Goal: Contribute content: Add original content to the website for others to see

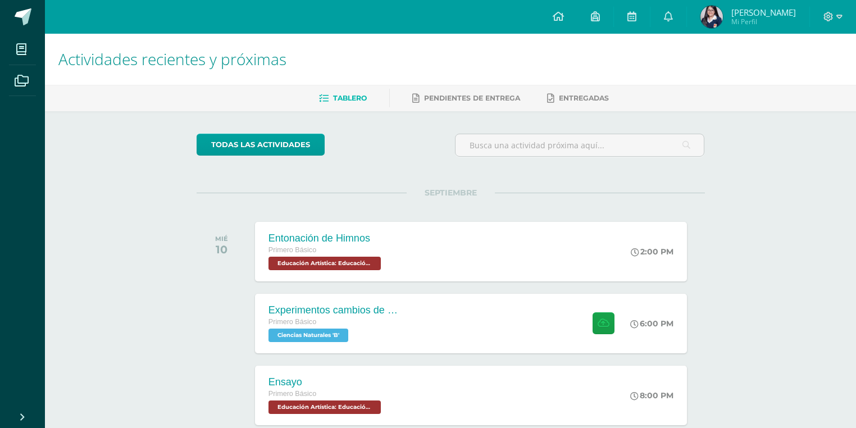
click at [381, 310] on div "Experimentos cambios de estado" at bounding box center [335, 310] width 135 height 12
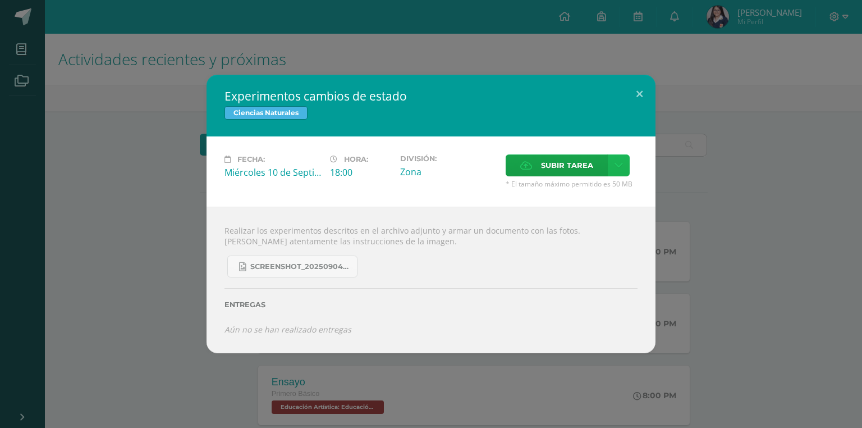
click at [622, 170] on link at bounding box center [619, 165] width 22 height 22
click at [610, 192] on link "Subir enlace" at bounding box center [579, 189] width 112 height 17
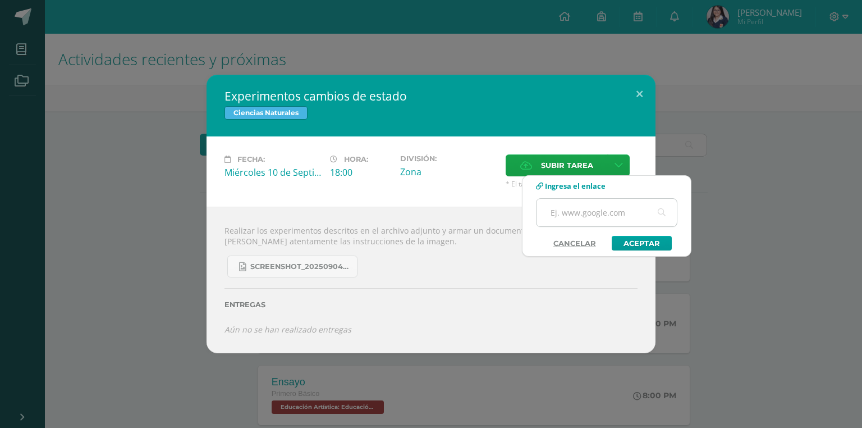
paste input "[URL][DOMAIN_NAME]"
type input "[URL][DOMAIN_NAME]"
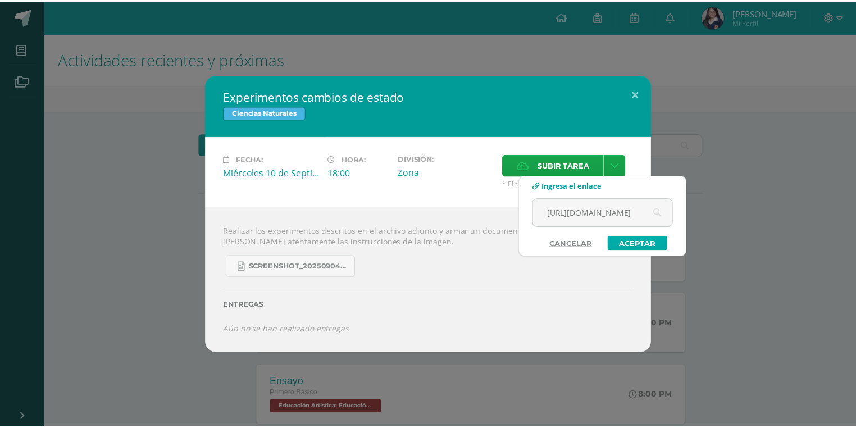
scroll to position [0, 0]
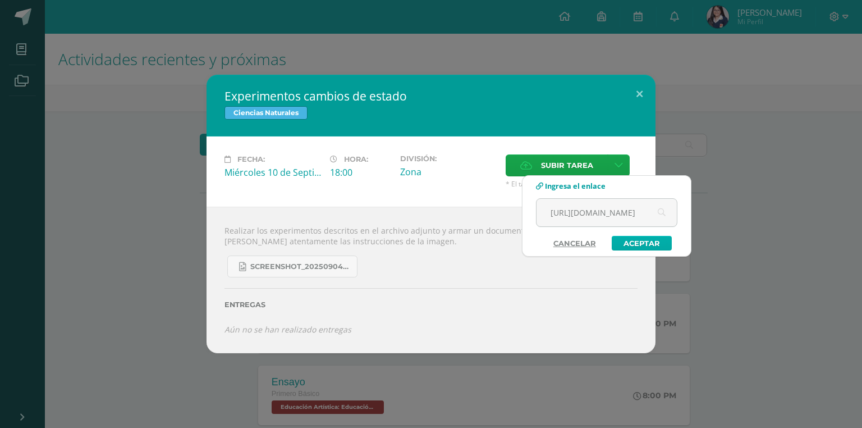
click at [656, 246] on link "Aceptar" at bounding box center [642, 243] width 60 height 15
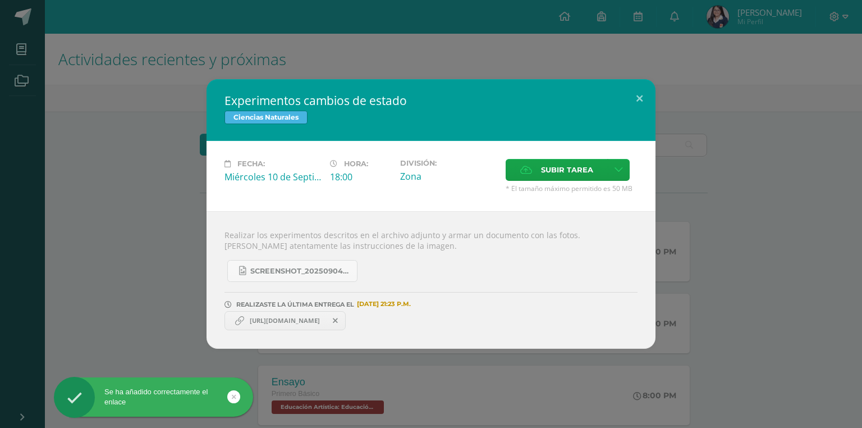
click at [263, 317] on span "[URL][DOMAIN_NAME]" at bounding box center [284, 320] width 81 height 9
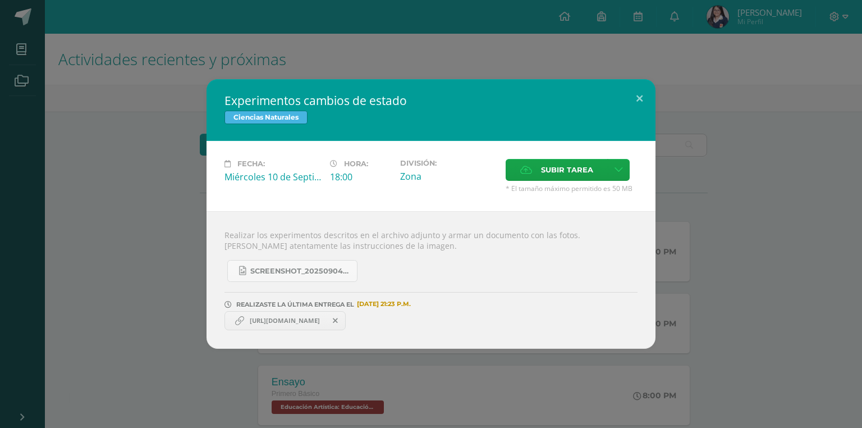
click at [263, 317] on span "[URL][DOMAIN_NAME]" at bounding box center [284, 320] width 81 height 9
click at [273, 324] on span "[URL][DOMAIN_NAME]" at bounding box center [284, 320] width 81 height 9
click at [268, 321] on span "[URL][DOMAIN_NAME]" at bounding box center [284, 320] width 81 height 9
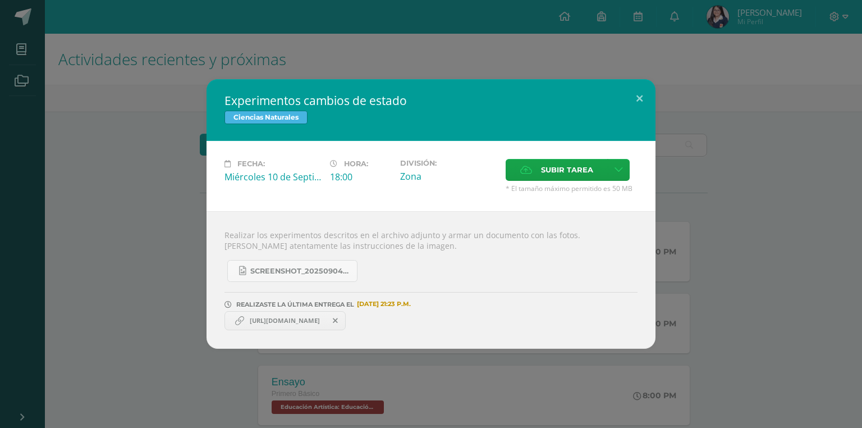
click at [268, 321] on span "[URL][DOMAIN_NAME]" at bounding box center [284, 320] width 81 height 9
click at [189, 300] on div "Experimentos cambios de estado Ciencias Naturales Fecha: [DATE] Hora: 18:00 Div…" at bounding box center [430, 213] width 853 height 269
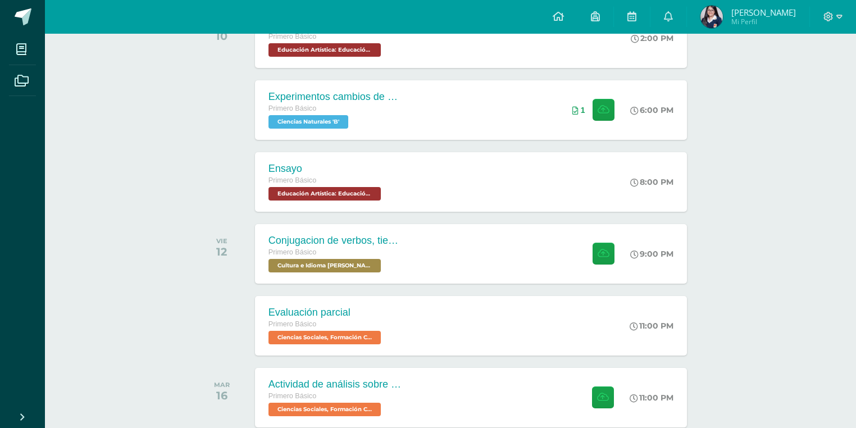
scroll to position [168, 0]
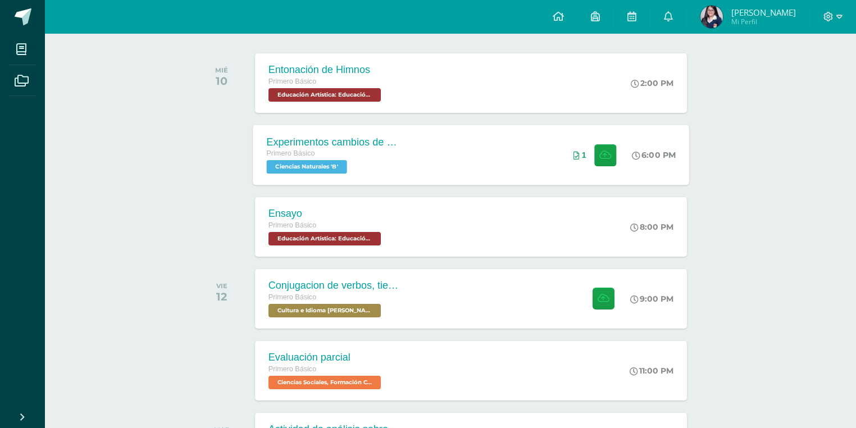
click at [413, 164] on div "Experimentos cambios de estado Primero Básico Ciencias Naturales 'B'" at bounding box center [334, 155] width 163 height 60
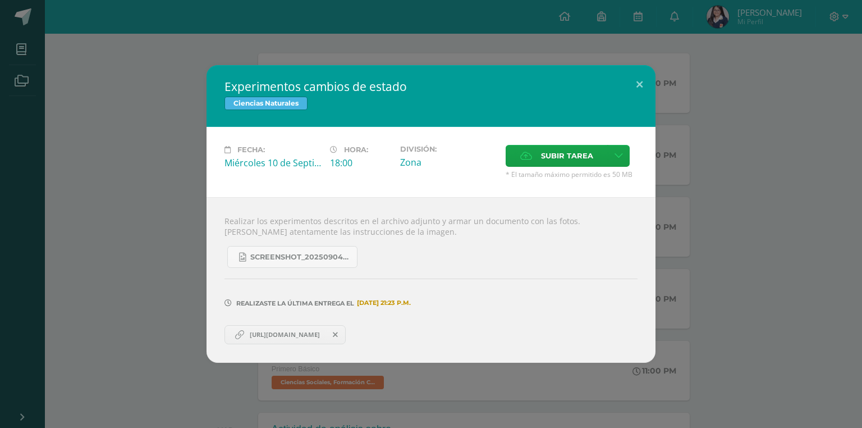
click at [777, 187] on div "Experimentos cambios de estado Ciencias Naturales Fecha: [DATE] Hora: 18:00 Div…" at bounding box center [430, 213] width 853 height 297
